Goal: Task Accomplishment & Management: Use online tool/utility

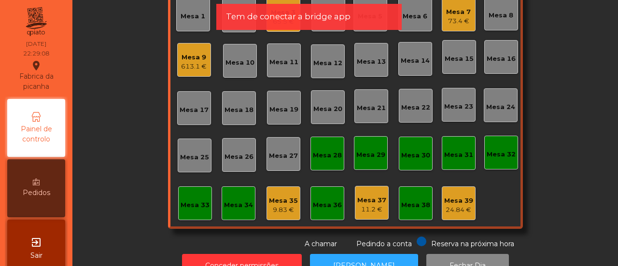
scroll to position [88, 0]
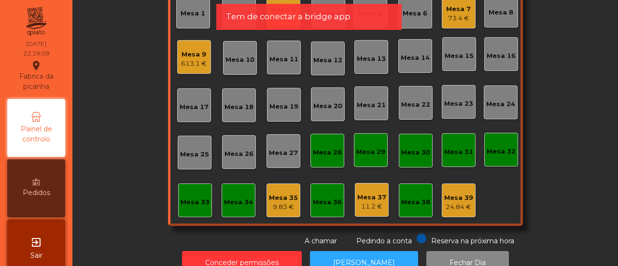
click at [281, 203] on div "9.83 €" at bounding box center [283, 207] width 29 height 10
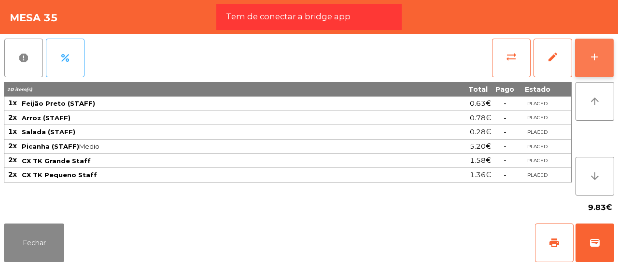
click at [596, 48] on button "add" at bounding box center [594, 58] width 39 height 39
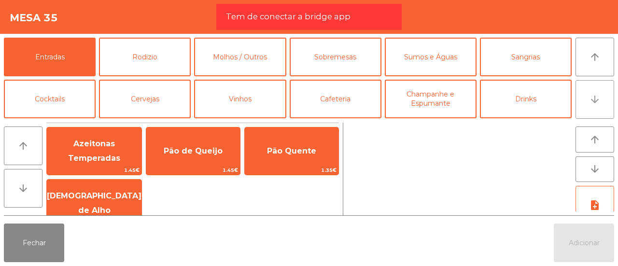
click at [586, 86] on button "arrow_downward" at bounding box center [595, 99] width 39 height 39
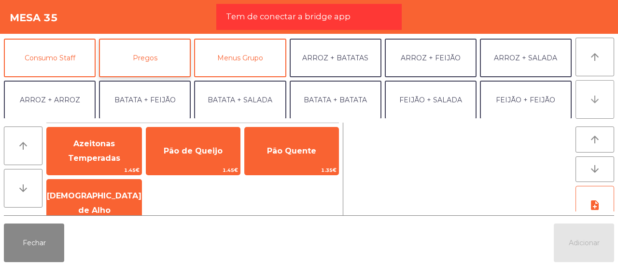
scroll to position [84, 0]
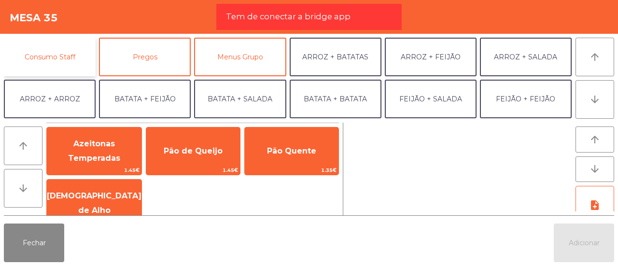
click at [44, 42] on button "Consumo Staff" at bounding box center [50, 57] width 92 height 39
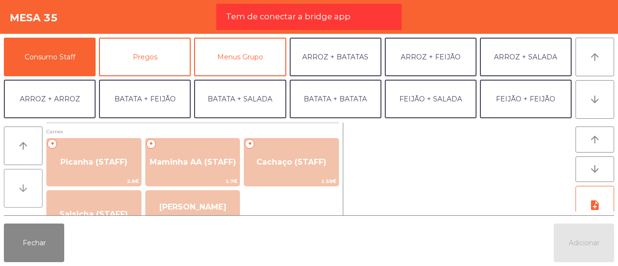
click at [26, 183] on icon "arrow_downward" at bounding box center [23, 189] width 12 height 12
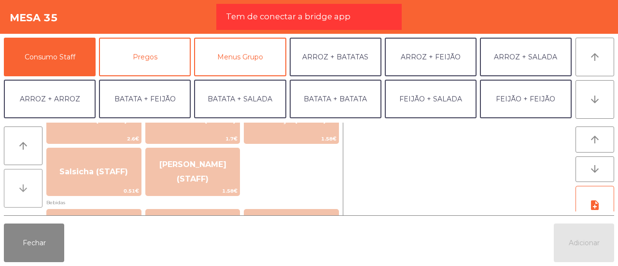
click at [26, 183] on icon "arrow_downward" at bounding box center [23, 189] width 12 height 12
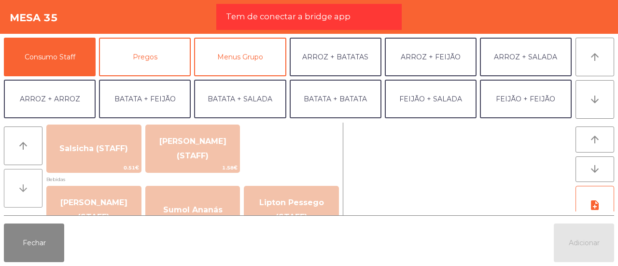
click at [26, 183] on icon "arrow_downward" at bounding box center [23, 189] width 12 height 12
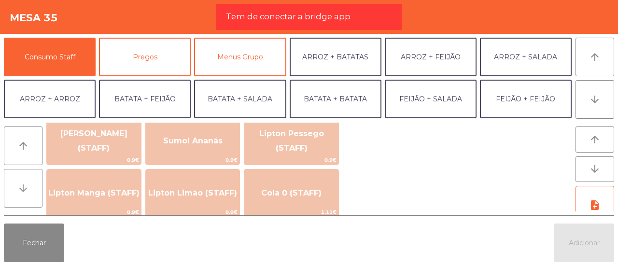
click at [26, 183] on icon "arrow_downward" at bounding box center [23, 189] width 12 height 12
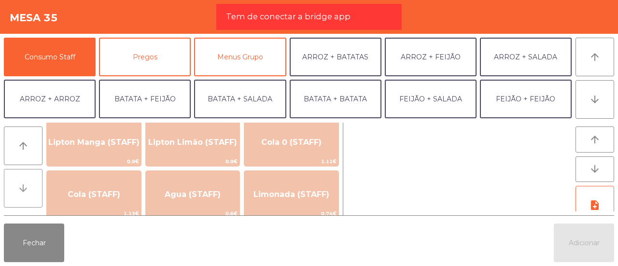
click at [26, 183] on icon "arrow_downward" at bounding box center [23, 189] width 12 height 12
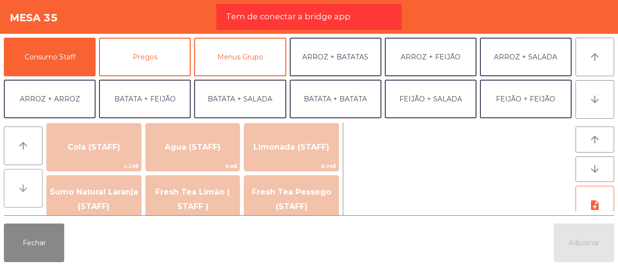
click at [26, 183] on icon "arrow_downward" at bounding box center [23, 189] width 12 height 12
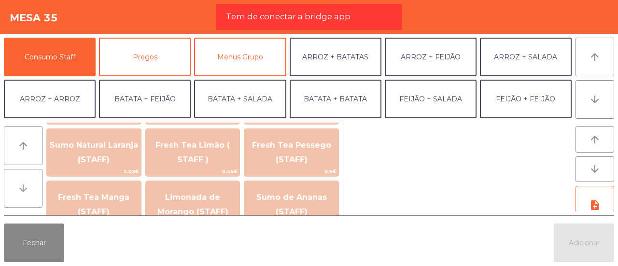
click at [26, 183] on icon "arrow_downward" at bounding box center [23, 189] width 12 height 12
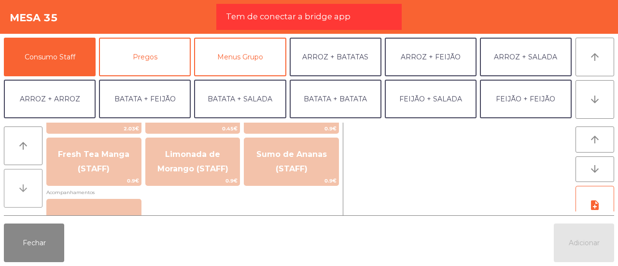
scroll to position [326, 0]
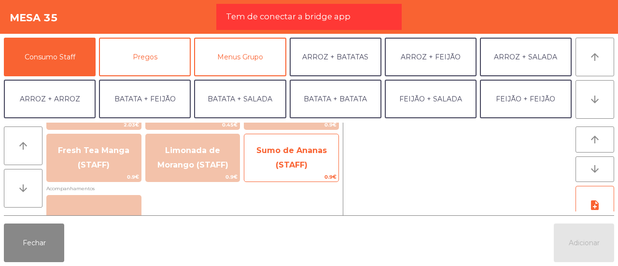
click at [275, 147] on span "Sumo de Ananas (STAFF)" at bounding box center [291, 158] width 70 height 24
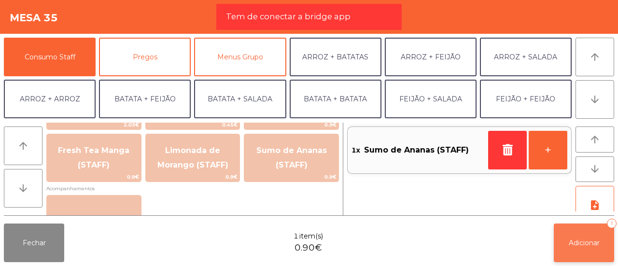
click at [582, 237] on button "Adicionar 1" at bounding box center [584, 243] width 60 height 39
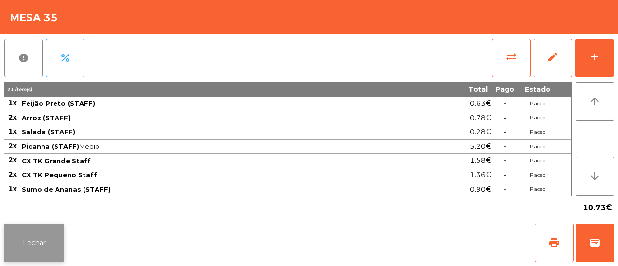
click at [39, 242] on button "Fechar" at bounding box center [34, 243] width 60 height 39
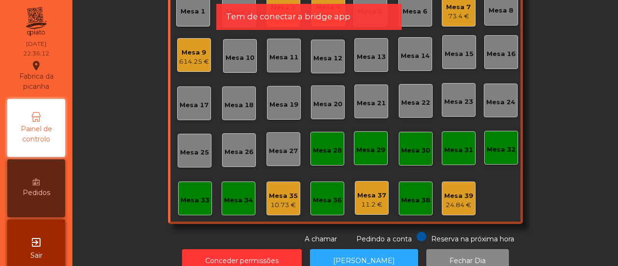
scroll to position [114, 0]
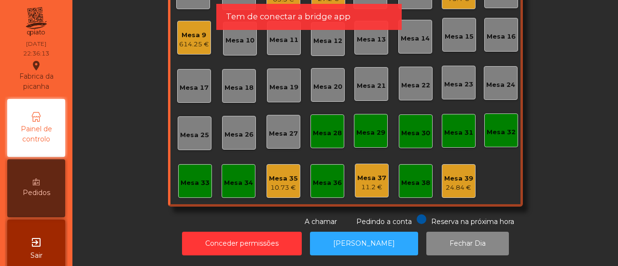
click at [293, 175] on div "Mesa 35" at bounding box center [283, 179] width 29 height 10
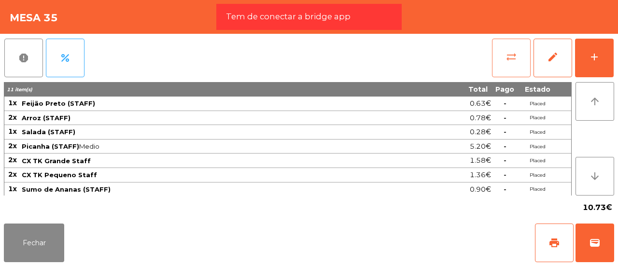
click at [505, 62] on button "sync_alt" at bounding box center [511, 58] width 39 height 39
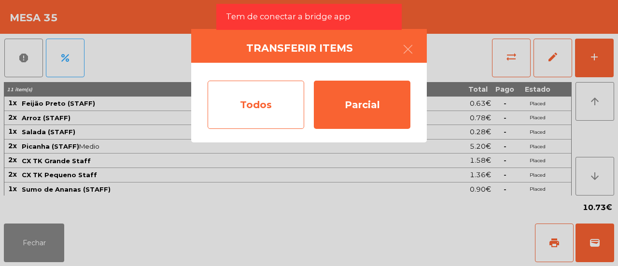
click at [225, 115] on div "Todos" at bounding box center [256, 105] width 97 height 48
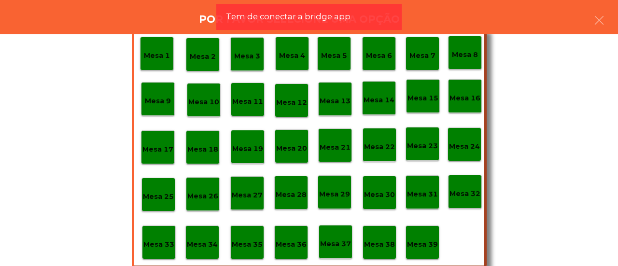
scroll to position [45, 0]
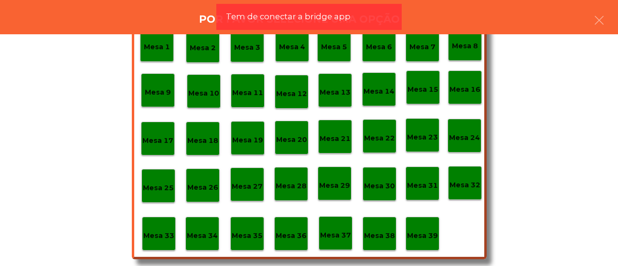
click at [415, 229] on div "Mesa 39" at bounding box center [422, 233] width 31 height 15
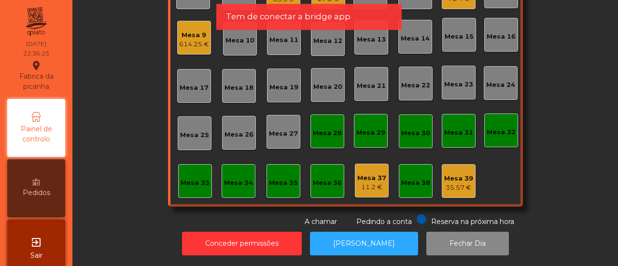
click at [455, 183] on div "35.57 €" at bounding box center [458, 188] width 29 height 10
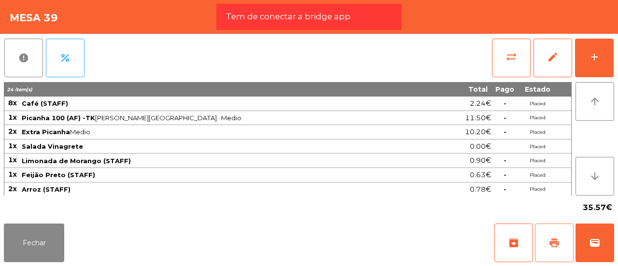
click at [548, 243] on button "print" at bounding box center [554, 243] width 39 height 39
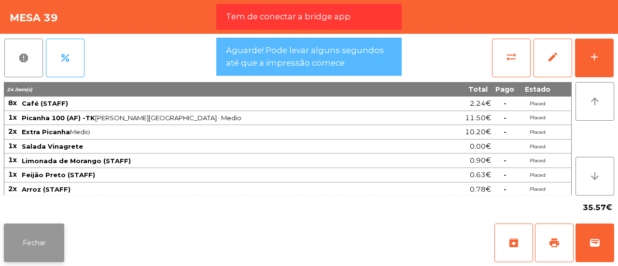
click at [33, 247] on button "Fechar" at bounding box center [34, 243] width 60 height 39
